Goal: Task Accomplishment & Management: Complete application form

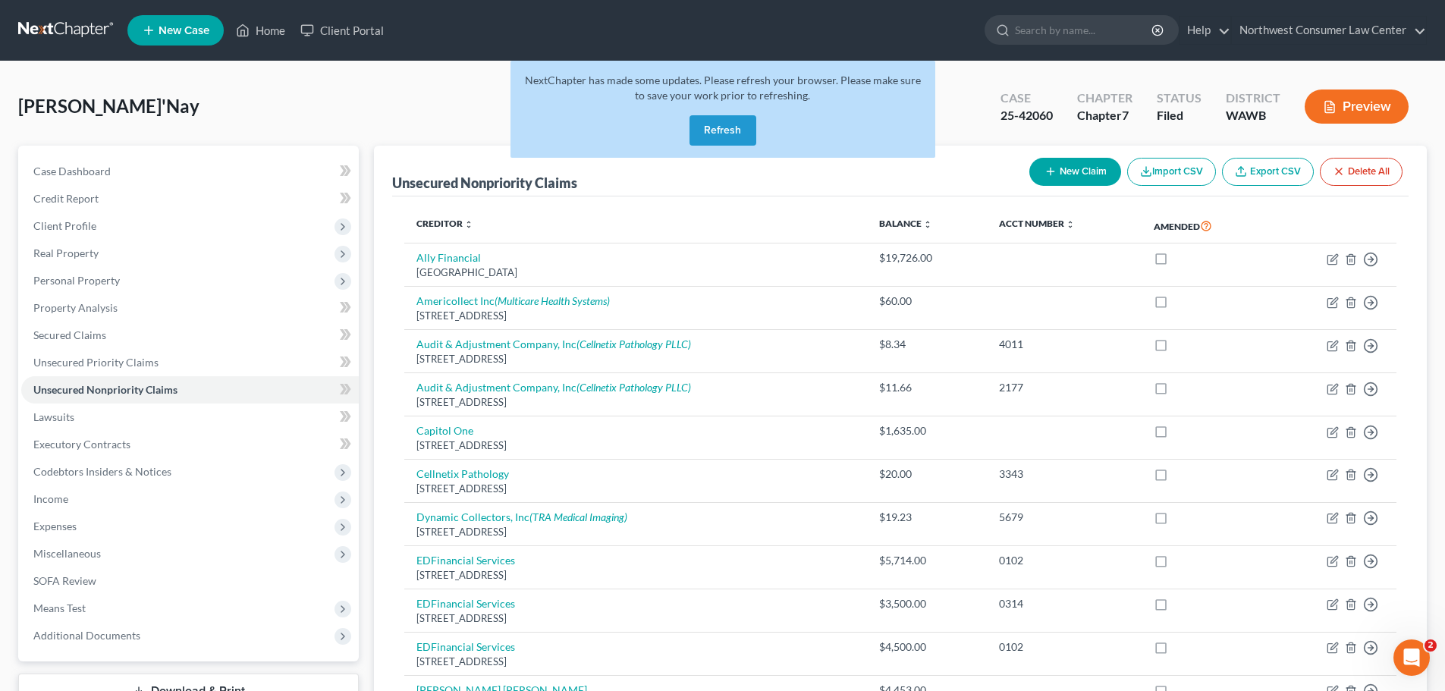
click at [727, 124] on button "Refresh" at bounding box center [723, 130] width 67 height 30
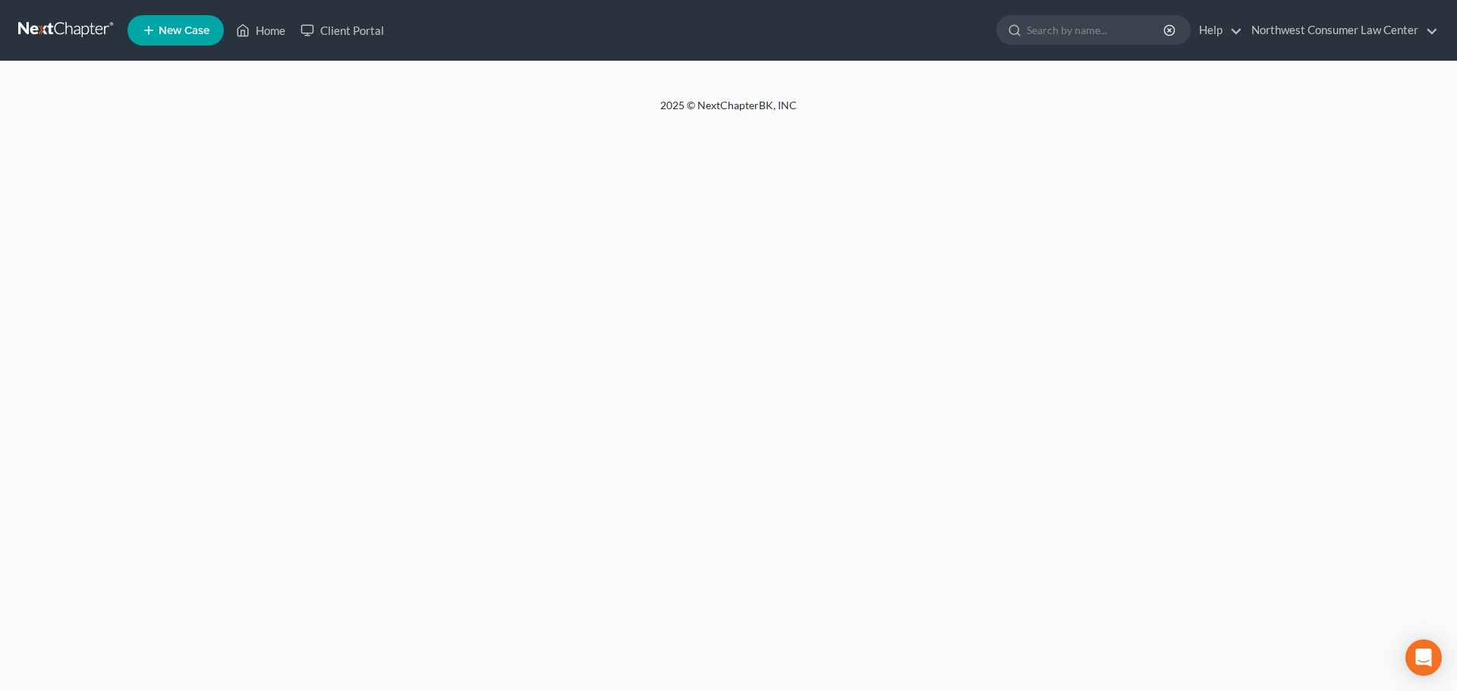
click at [63, 17] on link at bounding box center [66, 30] width 97 height 27
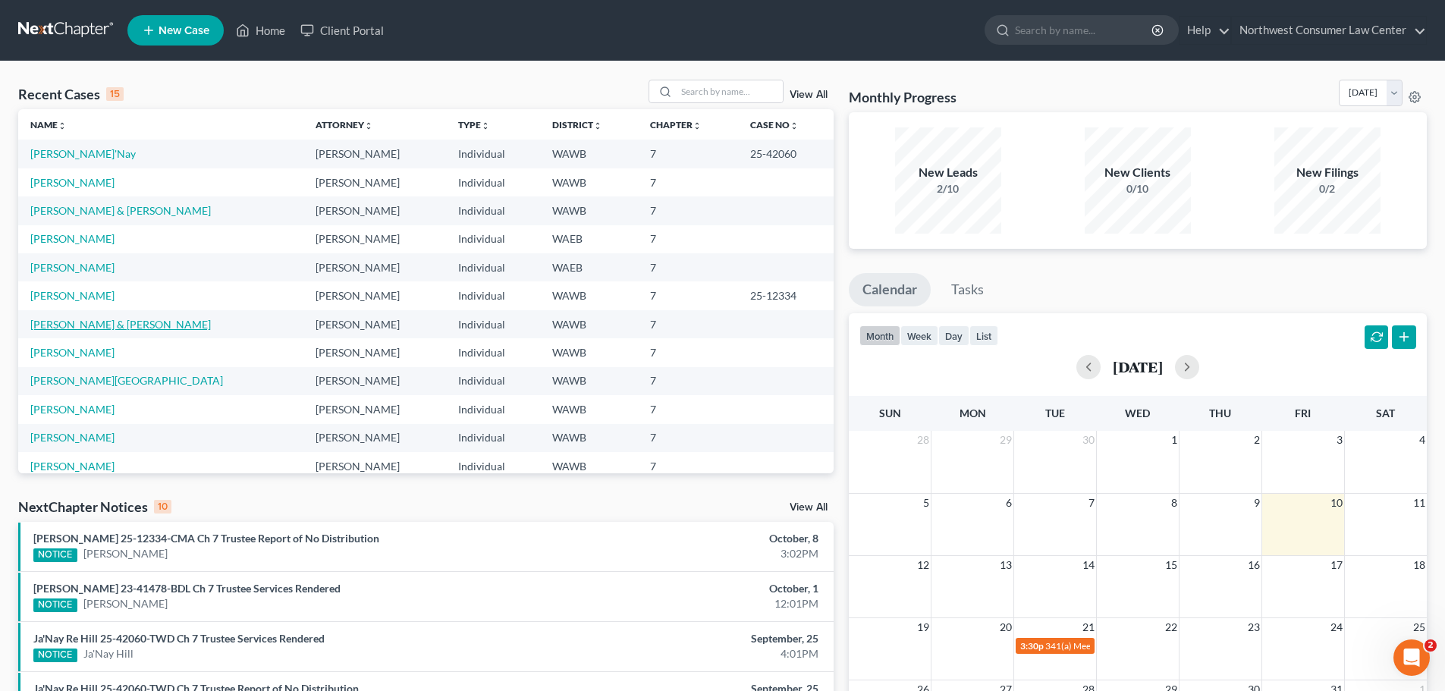
click at [112, 323] on link "Kelley, Courtney & Douglas" at bounding box center [120, 324] width 181 height 13
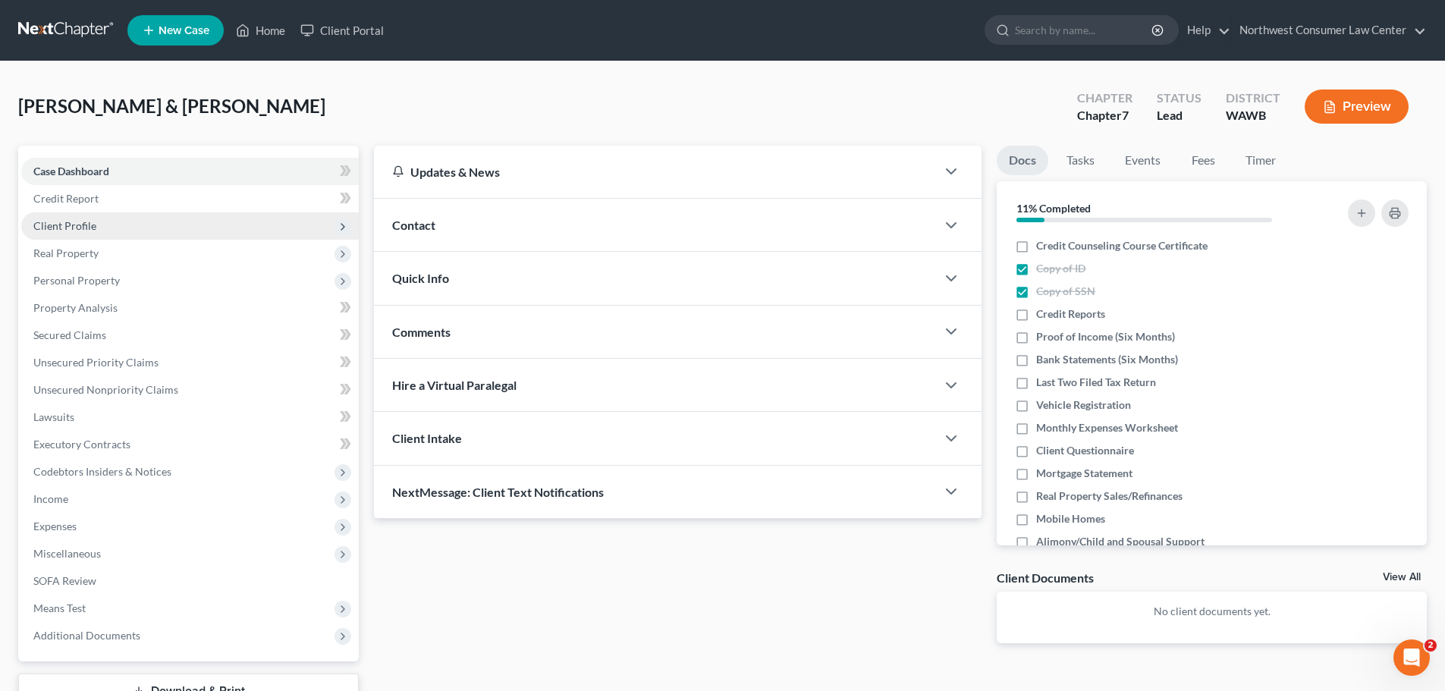
click at [284, 227] on span "Client Profile" at bounding box center [190, 225] width 338 height 27
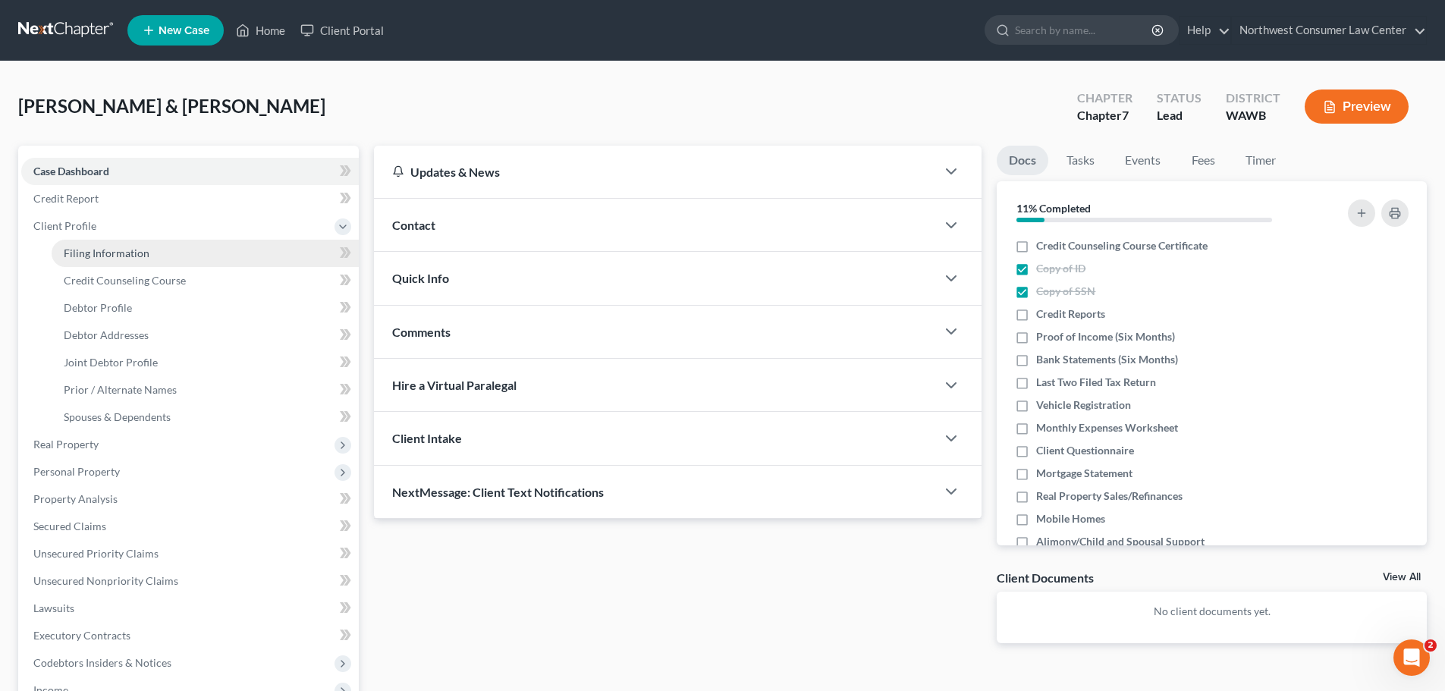
click at [266, 256] on link "Filing Information" at bounding box center [205, 253] width 307 height 27
select select "1"
select select "0"
select select "50"
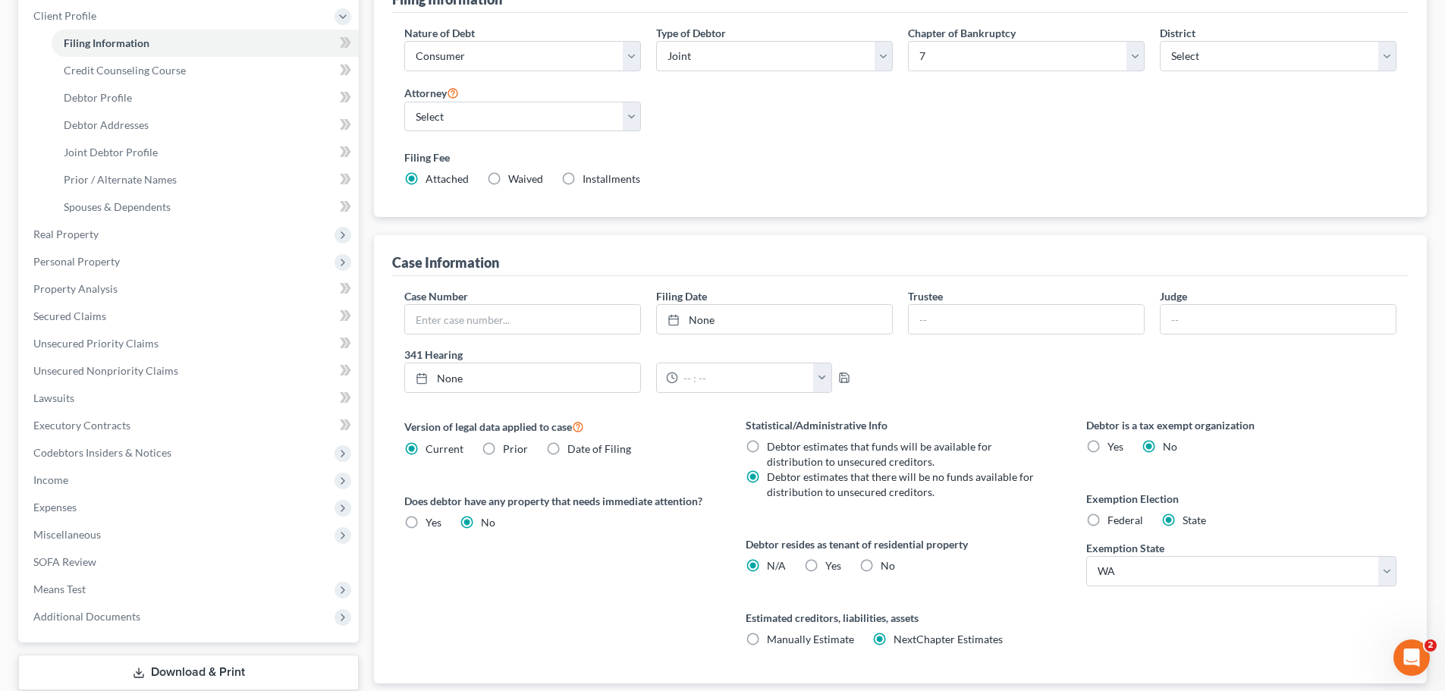
scroll to position [228, 0]
